Goal: Task Accomplishment & Management: Manage account settings

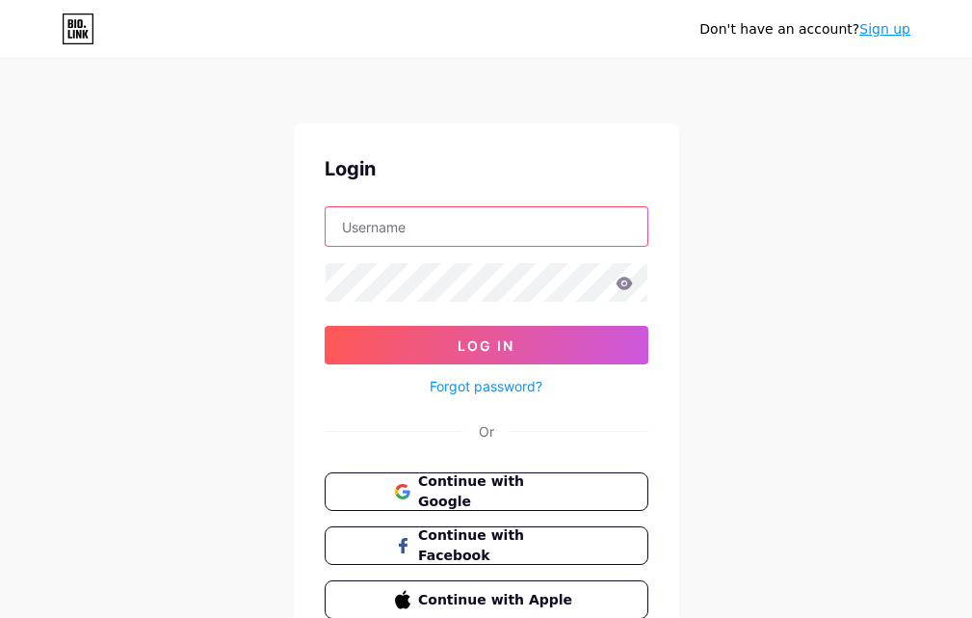
click at [397, 224] on input "text" at bounding box center [487, 226] width 322 height 39
type input "divermansioncolombia2@gmail.com"
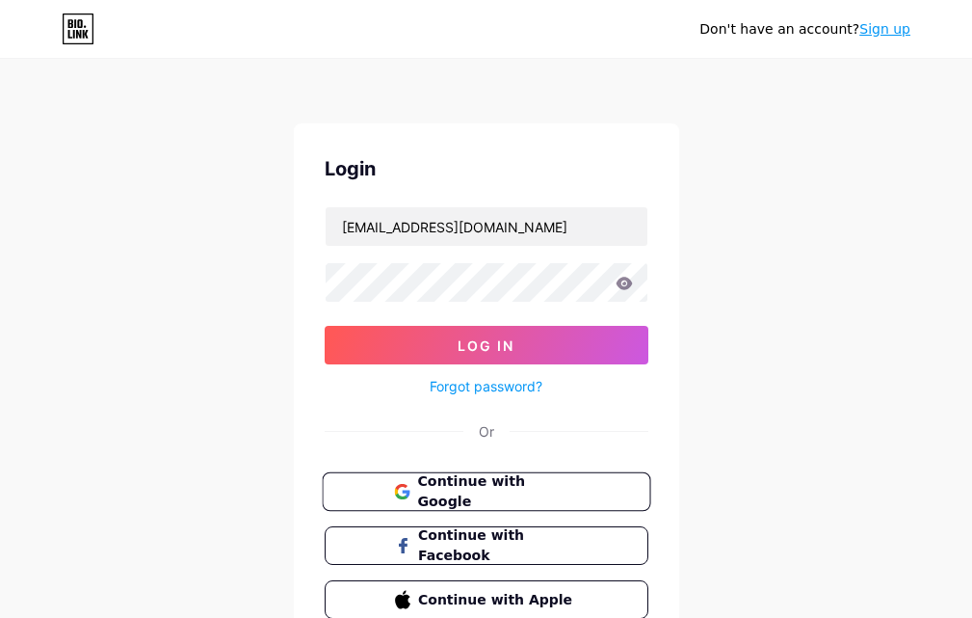
click at [364, 495] on button "Continue with Google" at bounding box center [486, 492] width 329 height 40
